Goal: Transaction & Acquisition: Book appointment/travel/reservation

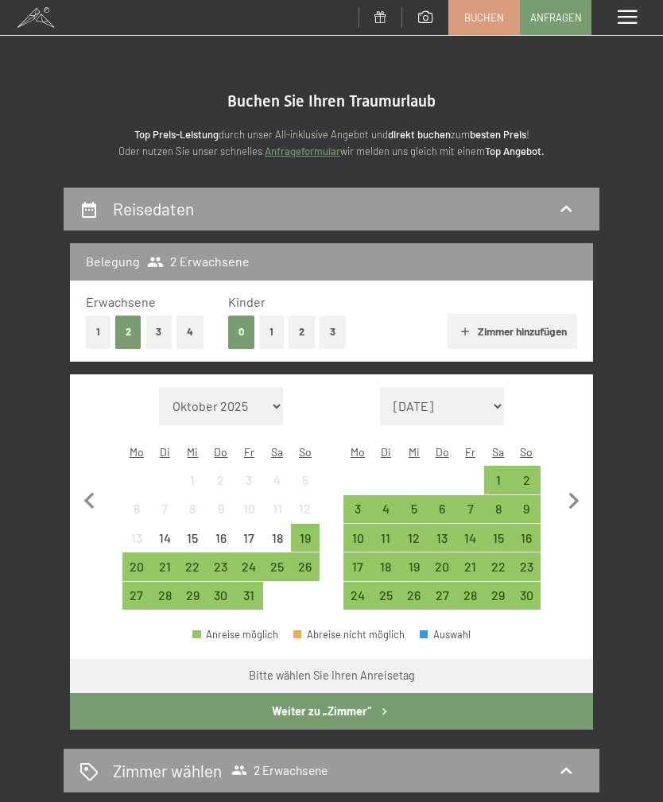
click at [571, 485] on icon "button" at bounding box center [573, 501] width 33 height 33
select select "[DATE]"
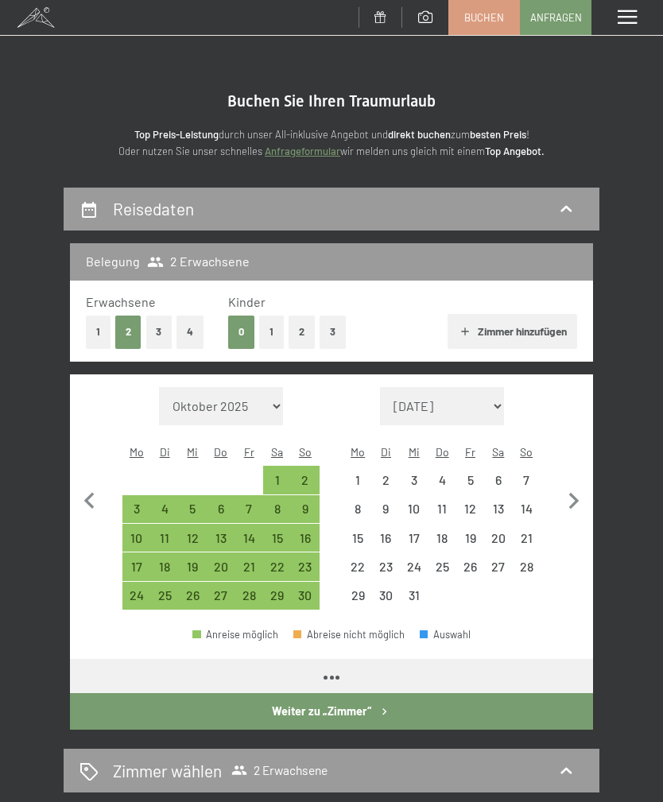
click at [572, 485] on icon "button" at bounding box center [573, 501] width 33 height 33
select select "[DATE]"
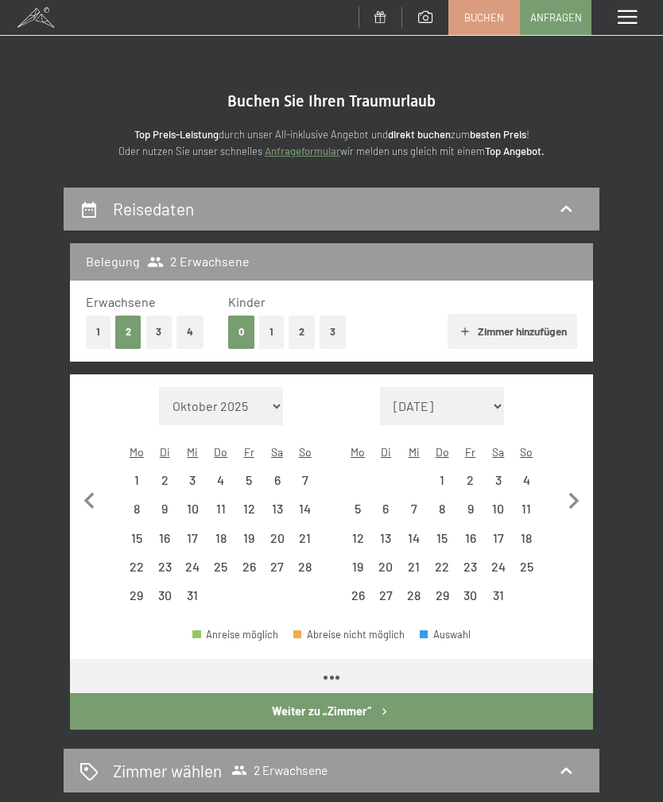
click at [572, 485] on icon "button" at bounding box center [573, 501] width 33 height 33
select select "[DATE]"
click at [571, 485] on icon "button" at bounding box center [573, 501] width 33 height 33
select select "[DATE]"
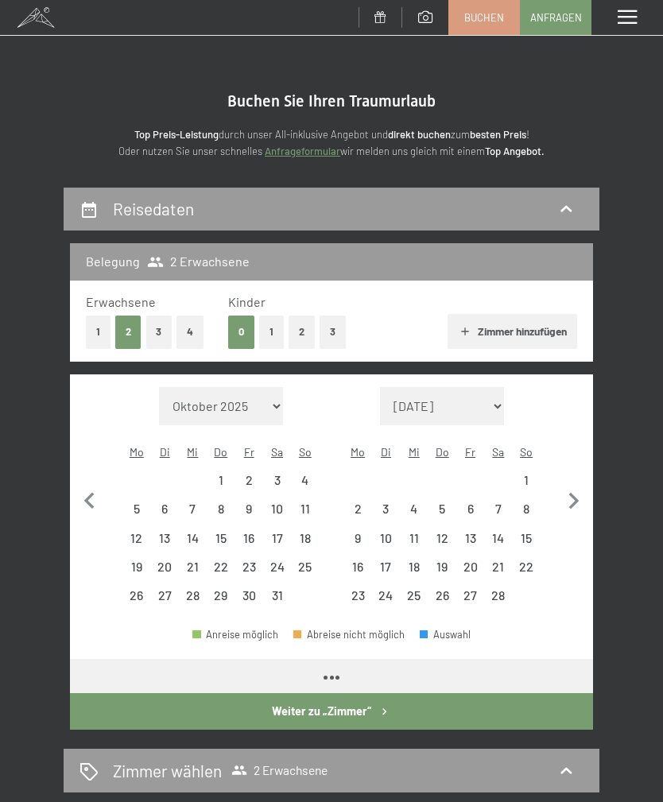
select select "[DATE]"
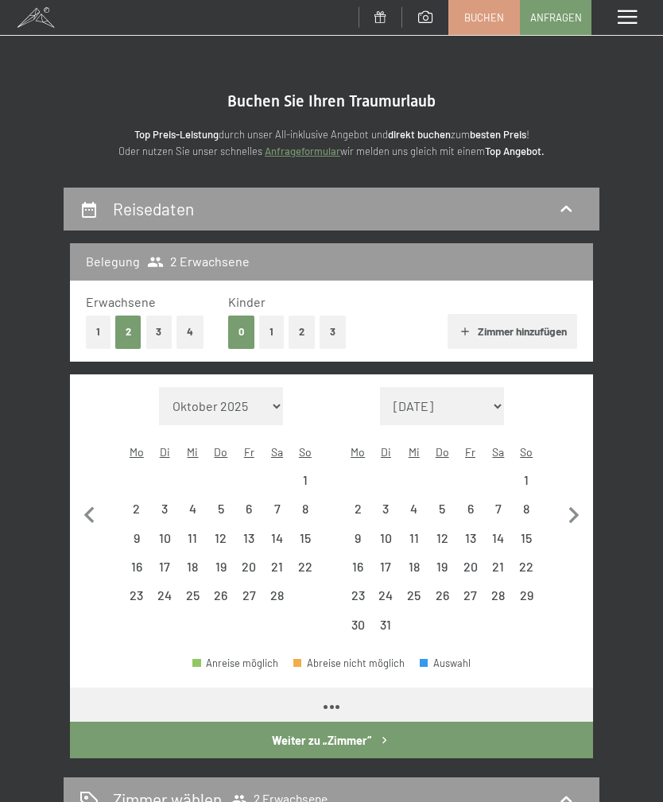
click at [571, 480] on button "button" at bounding box center [573, 513] width 33 height 253
select select "[DATE]"
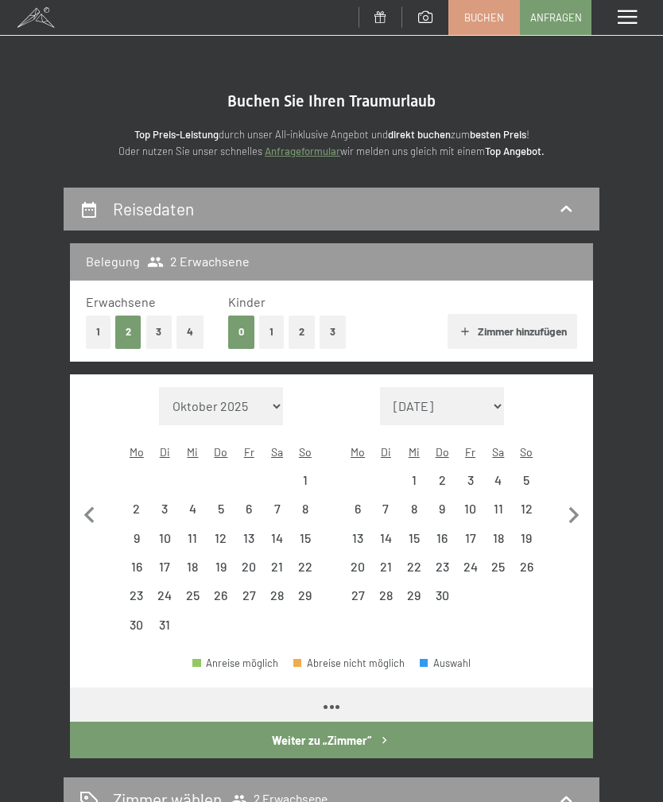
select select "[DATE]"
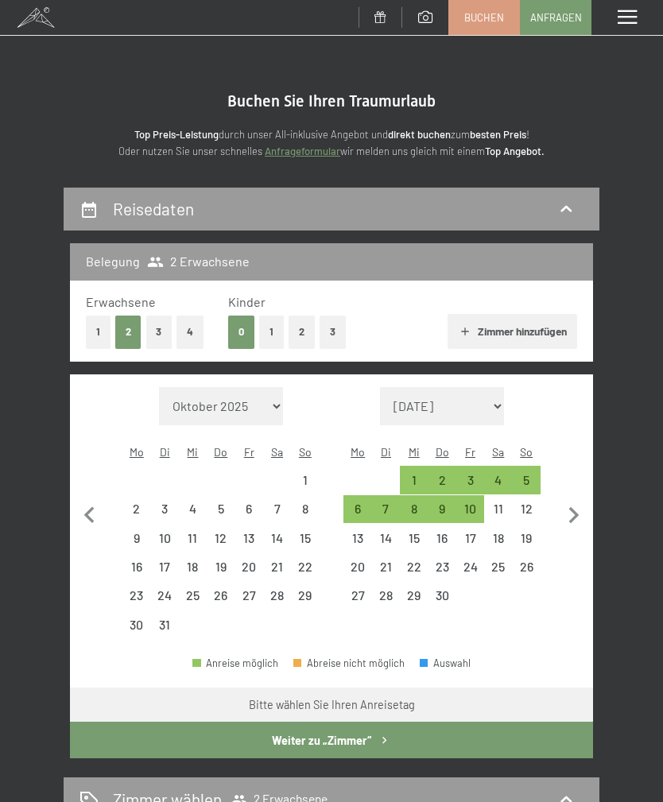
click at [570, 478] on button "button" at bounding box center [573, 513] width 33 height 253
select select "[DATE]"
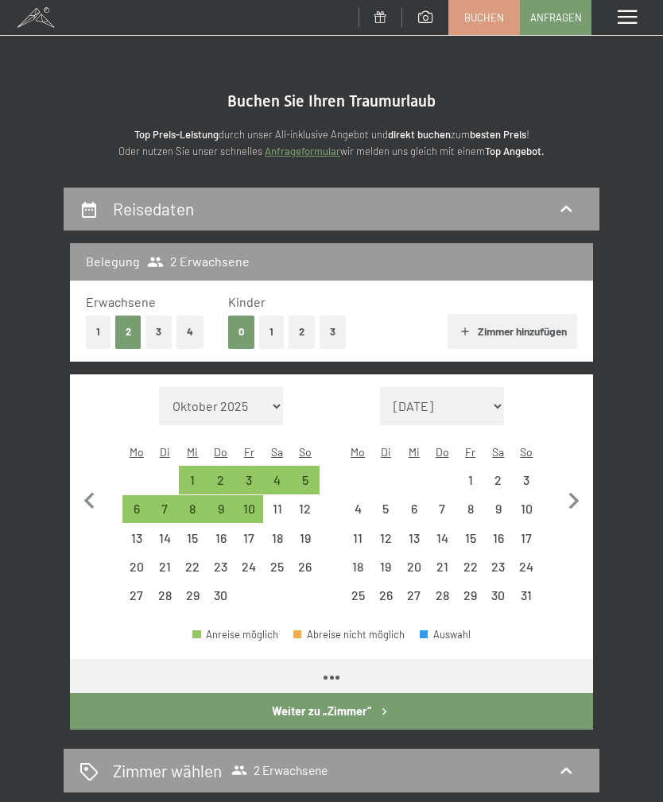
click at [569, 485] on icon "button" at bounding box center [573, 501] width 33 height 33
select select "[DATE]"
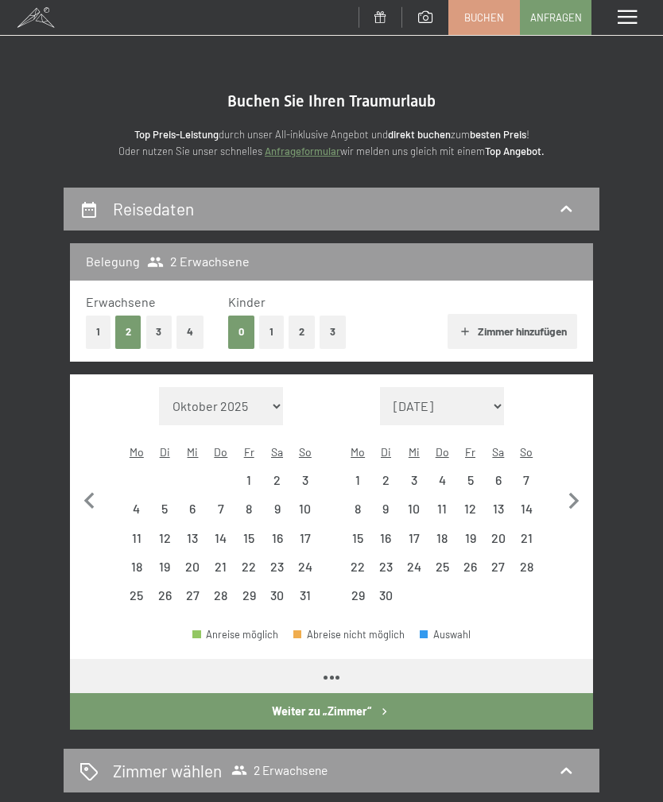
select select "[DATE]"
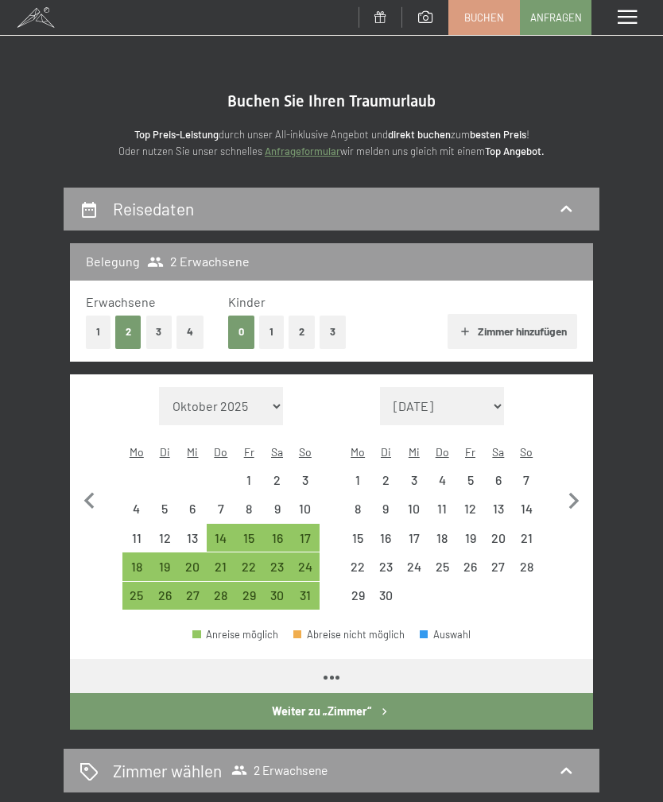
select select "[DATE]"
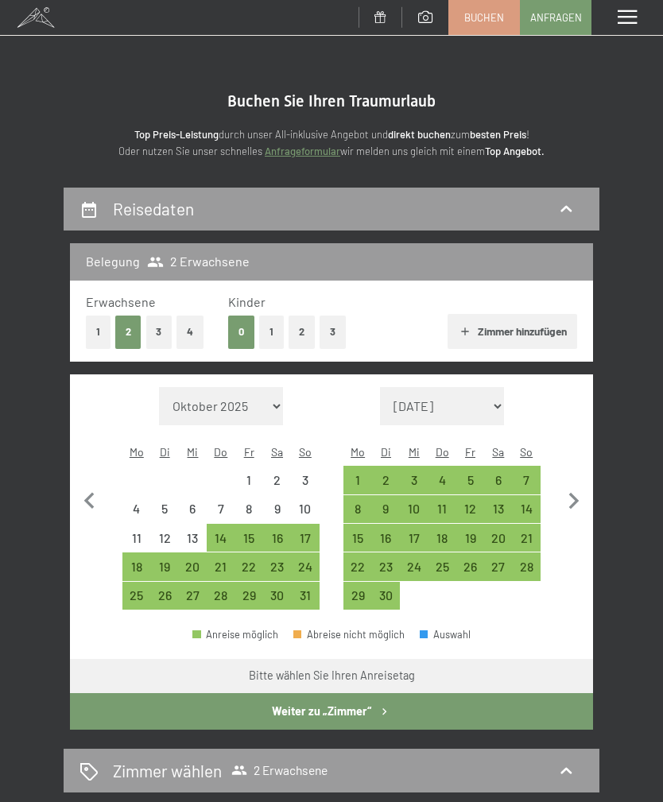
click at [534, 532] on div "21" at bounding box center [526, 544] width 25 height 25
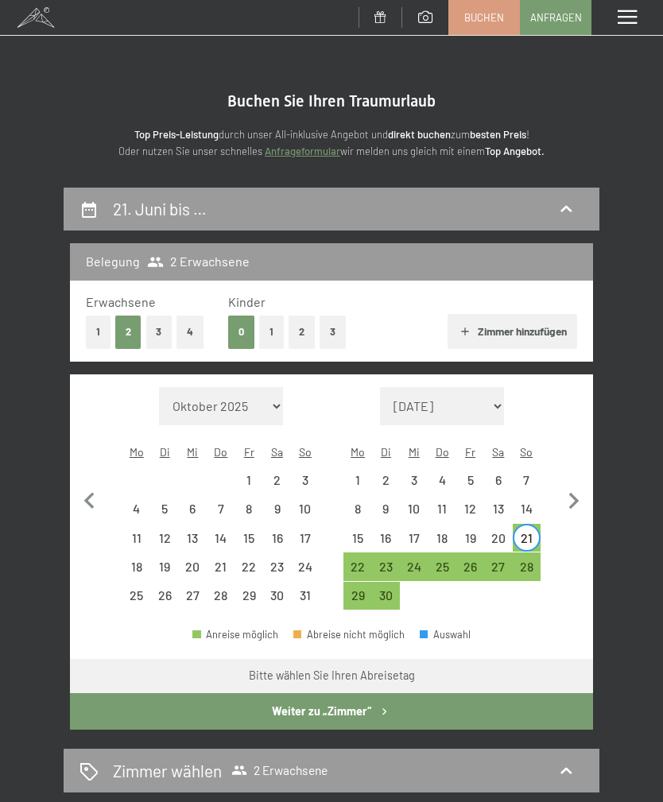
click at [533, 532] on div "21" at bounding box center [526, 544] width 25 height 25
select select "[DATE]"
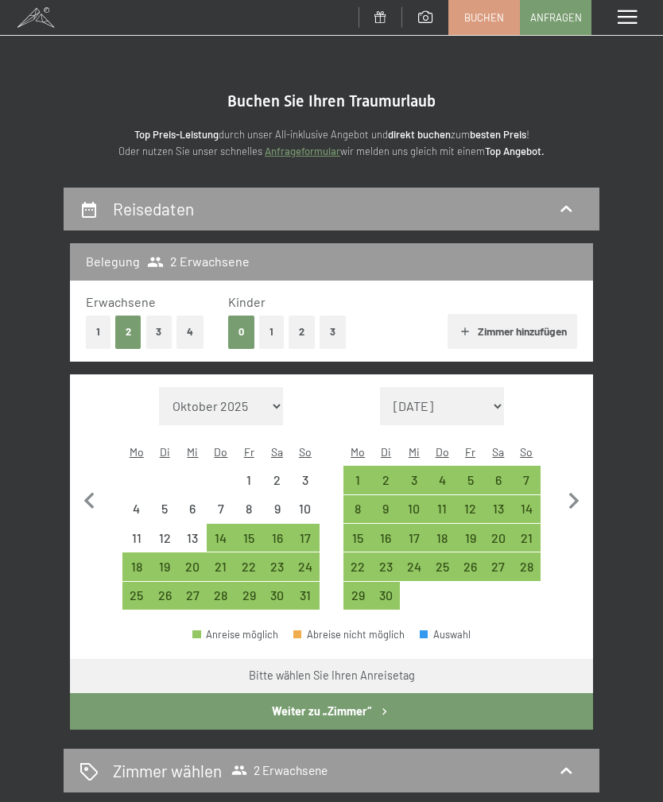
click at [532, 532] on div "21" at bounding box center [526, 544] width 25 height 25
select select "[DATE]"
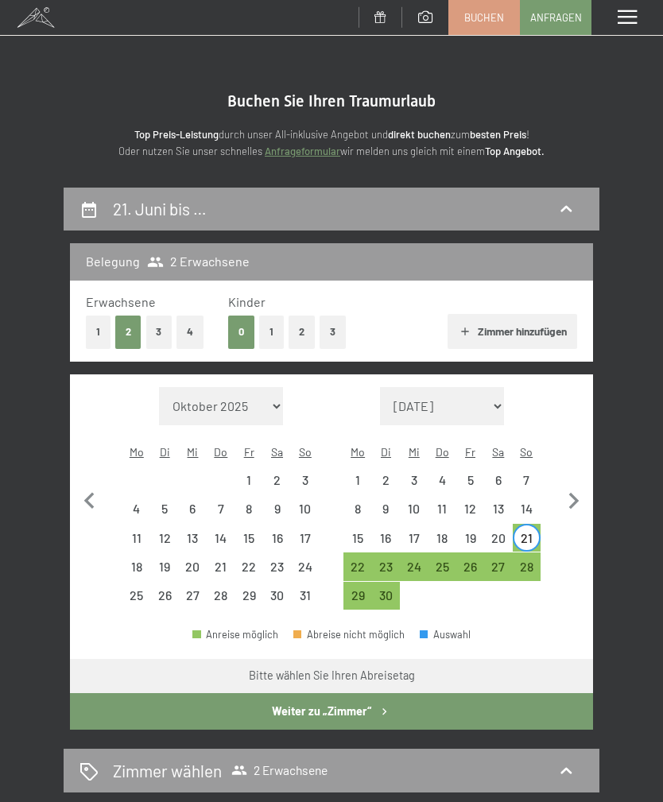
click at [531, 532] on div "21" at bounding box center [526, 544] width 25 height 25
select select "[DATE]"
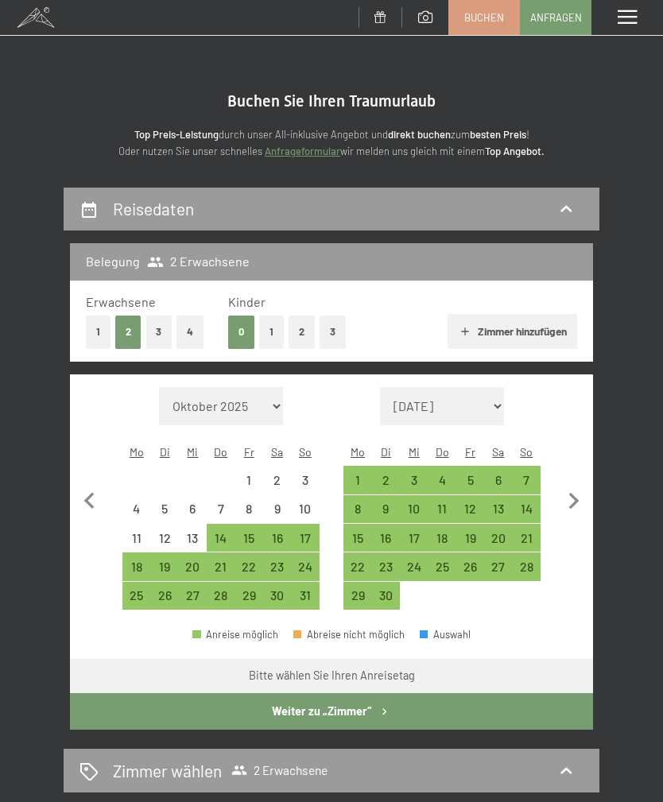
click at [535, 532] on div "21" at bounding box center [526, 544] width 25 height 25
select select "[DATE]"
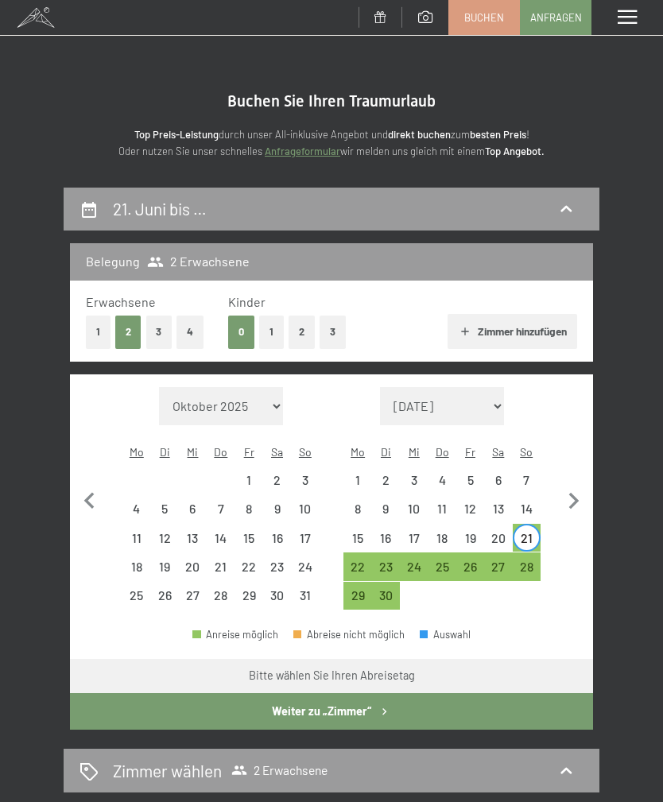
click at [528, 560] on div "28" at bounding box center [526, 572] width 25 height 25
select select "[DATE]"
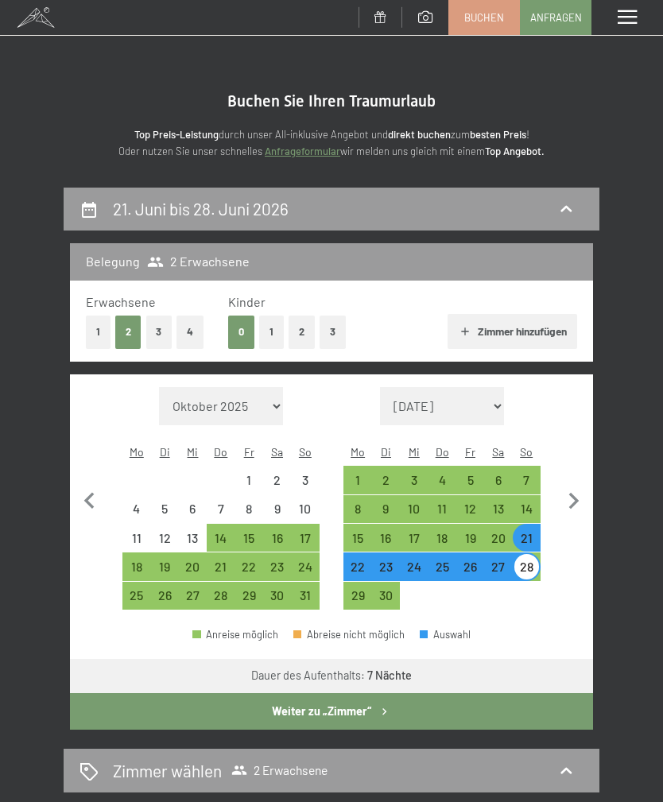
click at [555, 697] on button "Weiter zu „Zimmer“" at bounding box center [331, 711] width 523 height 37
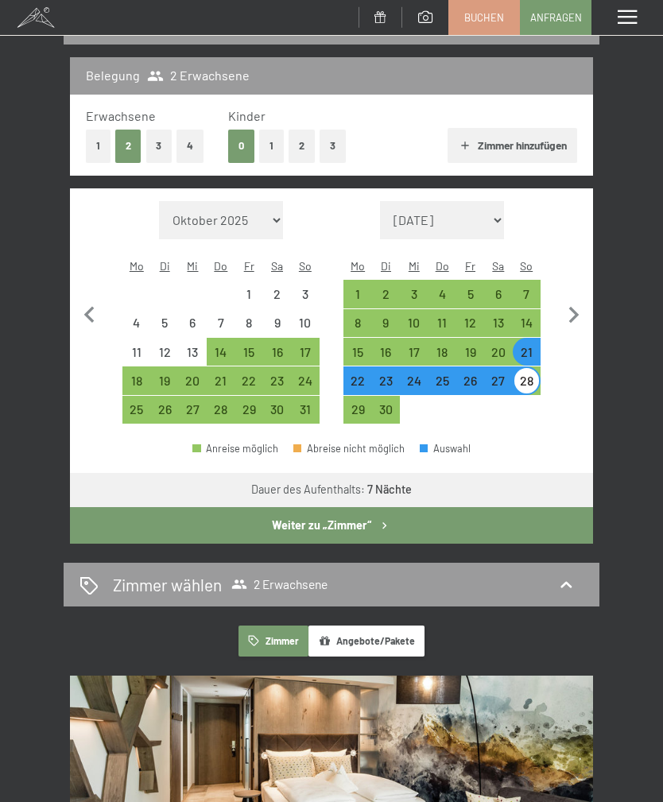
select select "[DATE]"
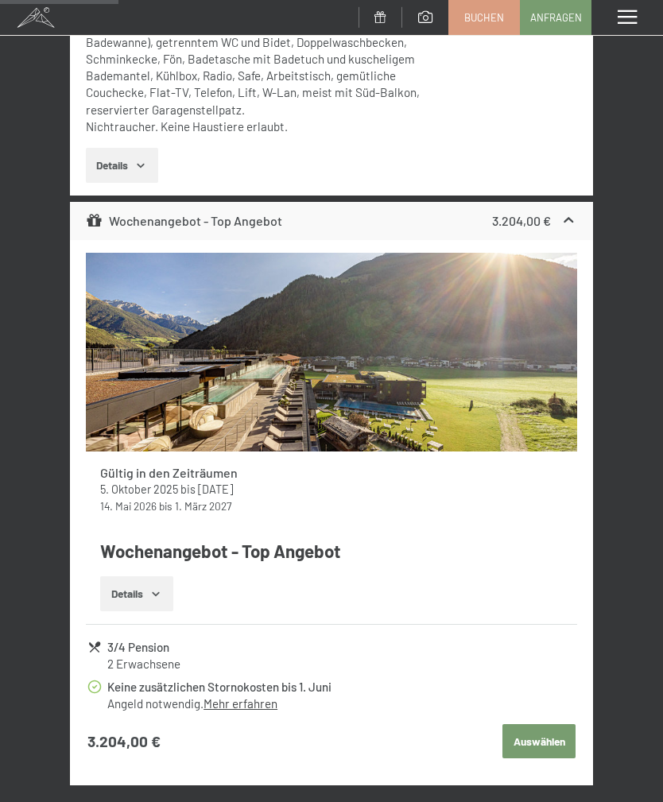
scroll to position [1774, 0]
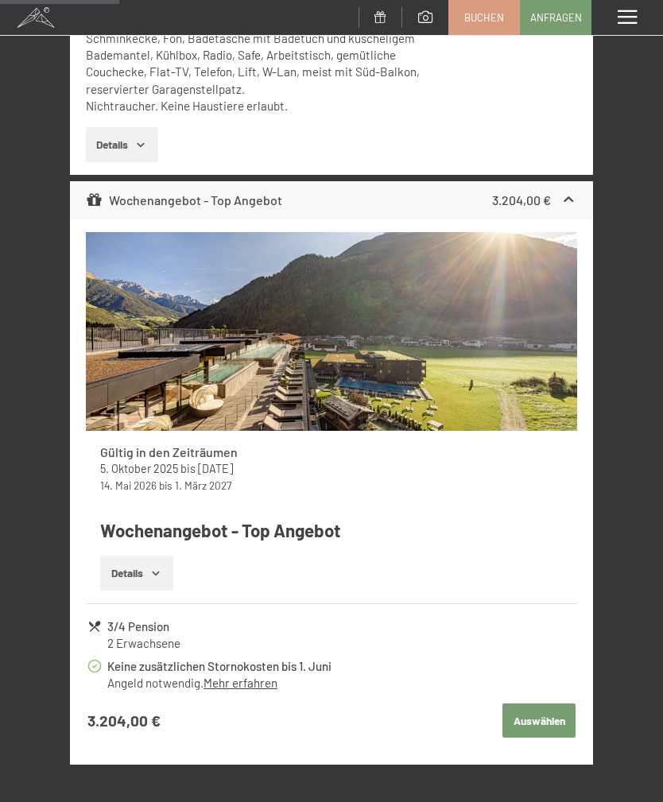
click at [130, 567] on button "Details" at bounding box center [136, 572] width 72 height 35
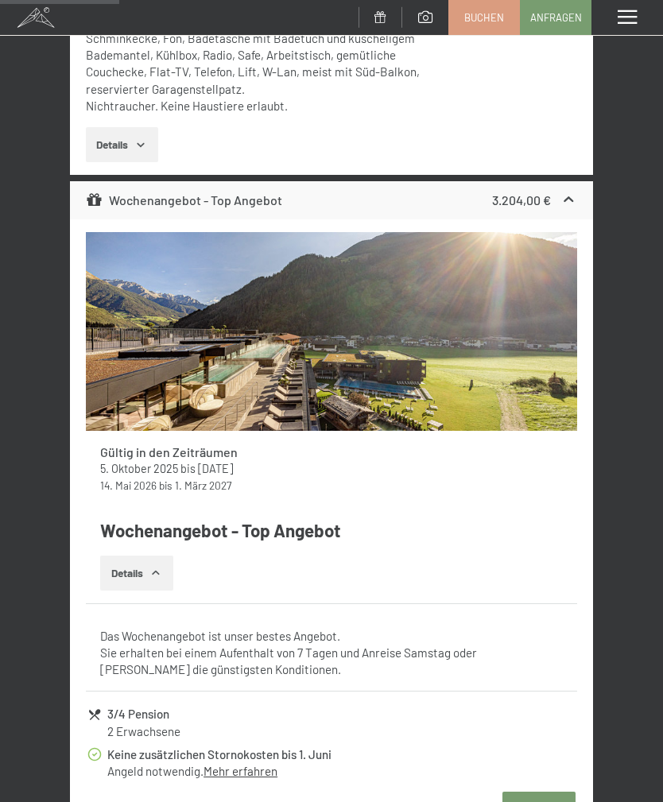
click at [115, 565] on button "Details" at bounding box center [136, 572] width 72 height 35
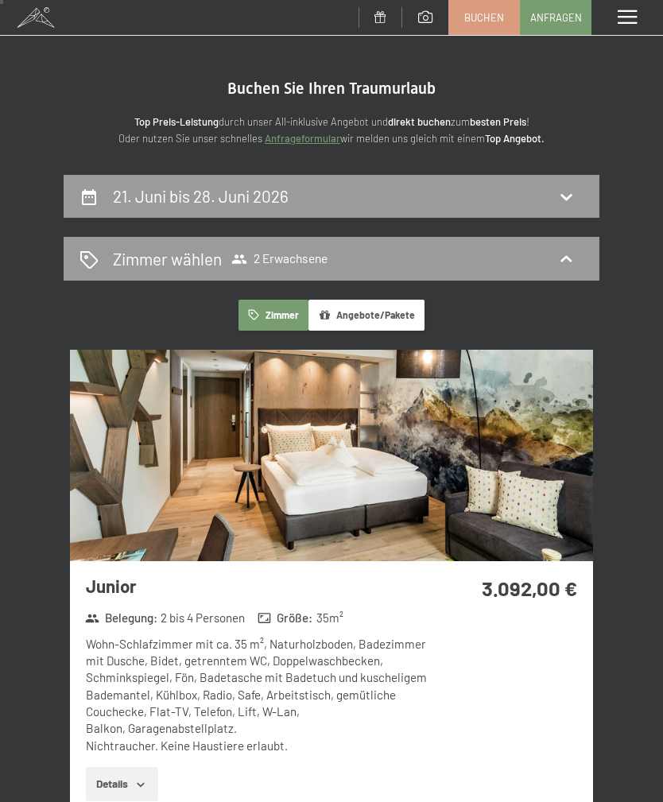
scroll to position [0, 0]
